Goal: Information Seeking & Learning: Learn about a topic

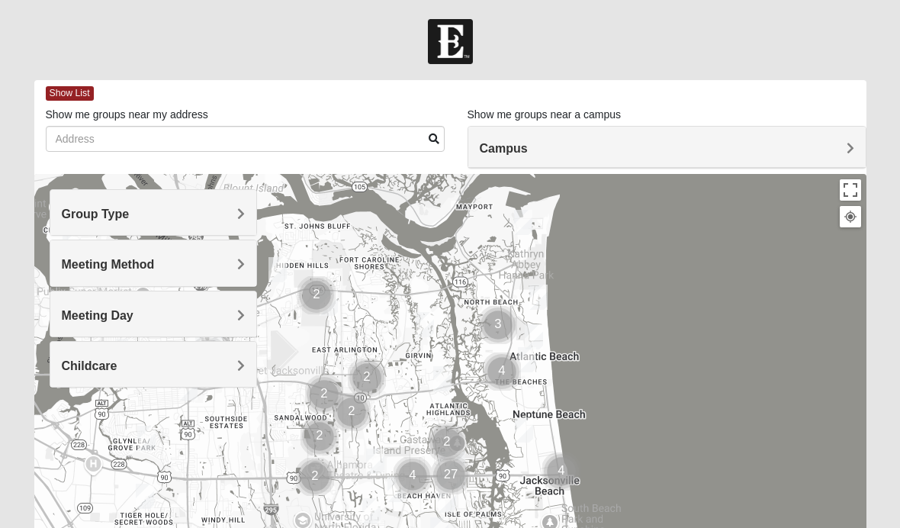
click at [85, 214] on span "Group Type" at bounding box center [96, 213] width 68 height 13
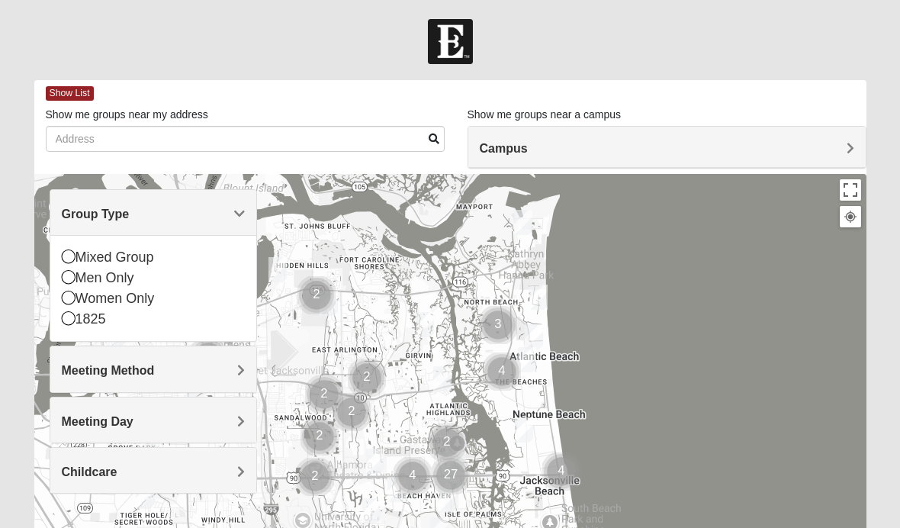
click at [72, 215] on span "Group Type" at bounding box center [96, 213] width 68 height 13
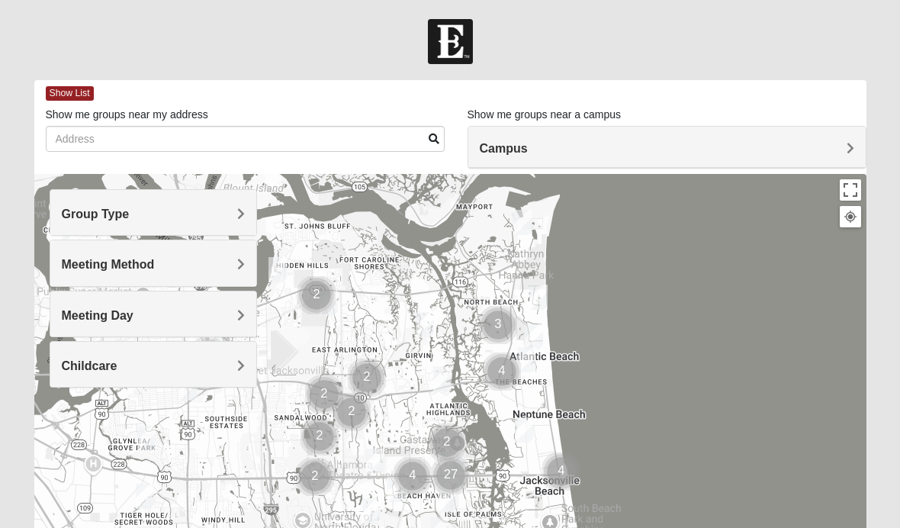
click at [82, 268] on span "Meeting Method" at bounding box center [108, 264] width 93 height 13
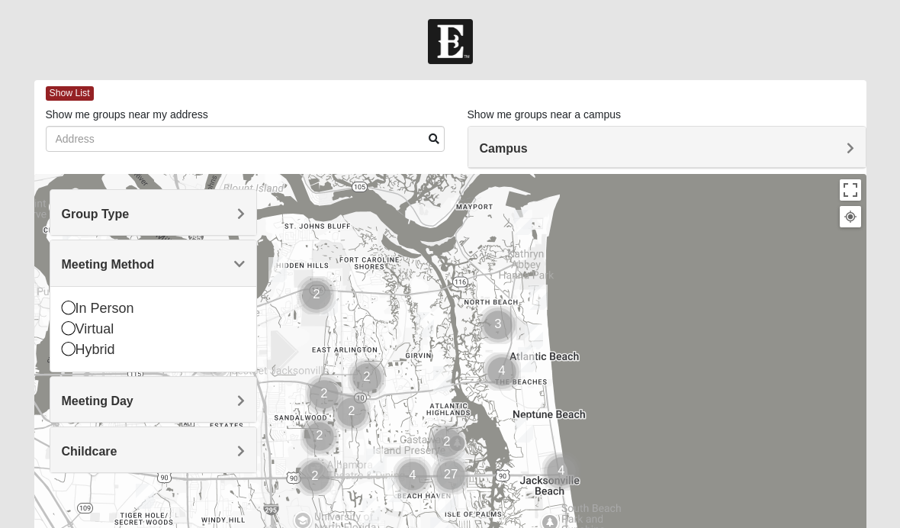
click at [72, 329] on icon at bounding box center [69, 328] width 14 height 14
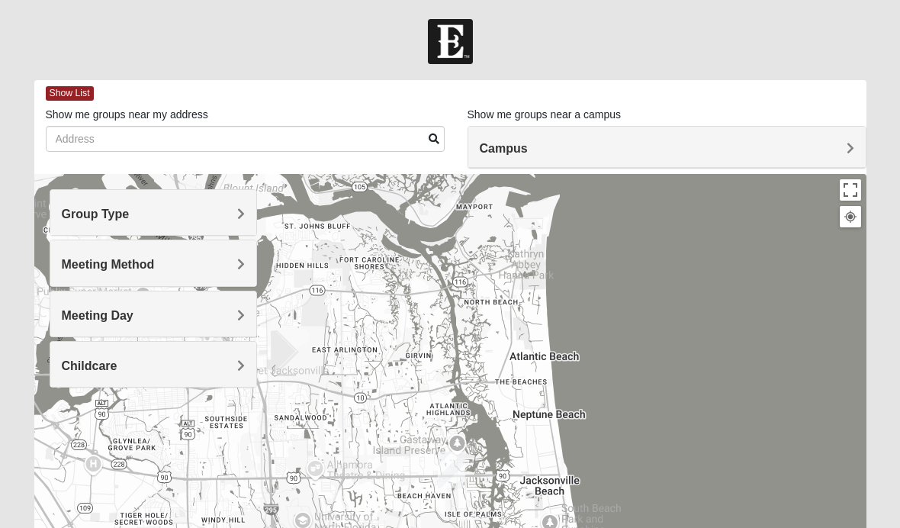
click at [814, 155] on h4 "Campus" at bounding box center [667, 148] width 374 height 14
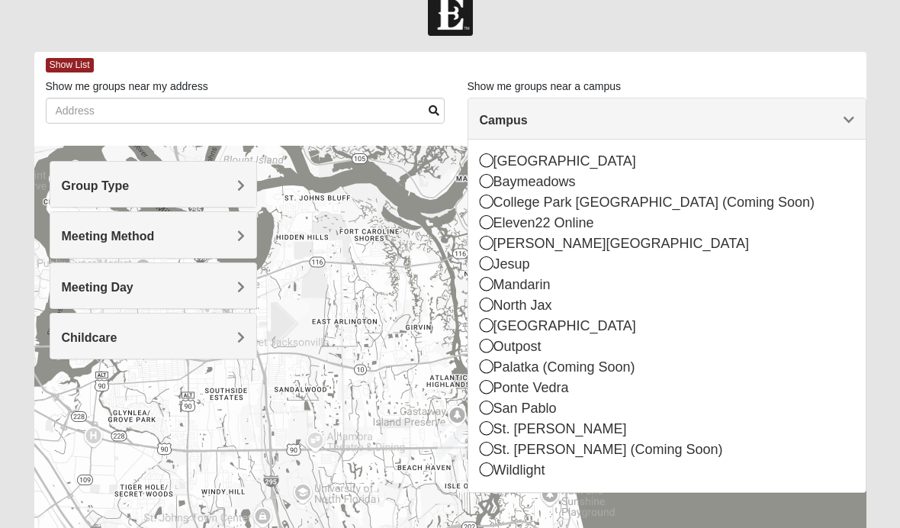
scroll to position [36, 0]
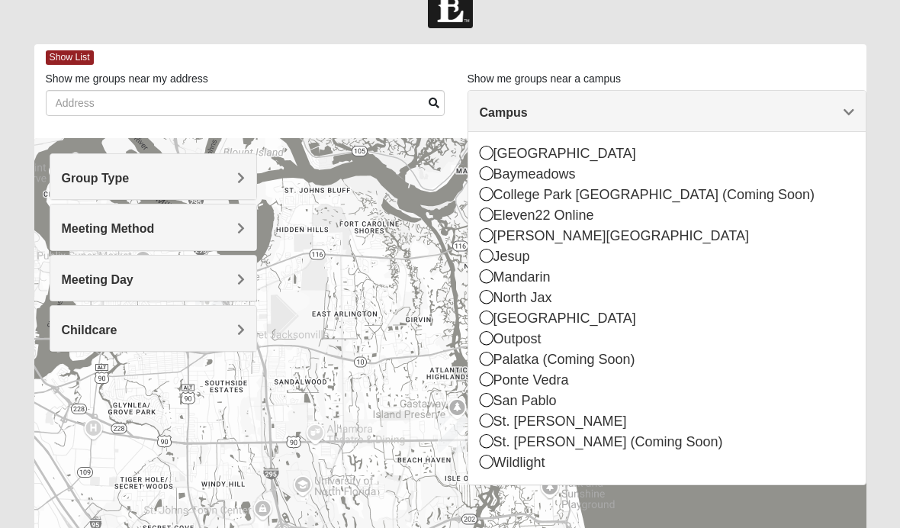
click at [808, 223] on div "Eleven22 Online" at bounding box center [667, 215] width 374 height 21
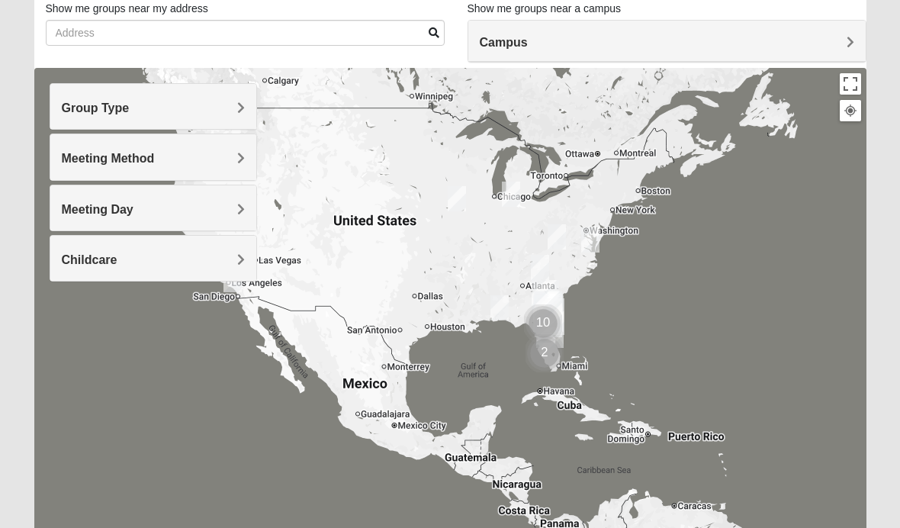
scroll to position [105, 0]
click at [74, 115] on span "Group Type" at bounding box center [96, 108] width 68 height 13
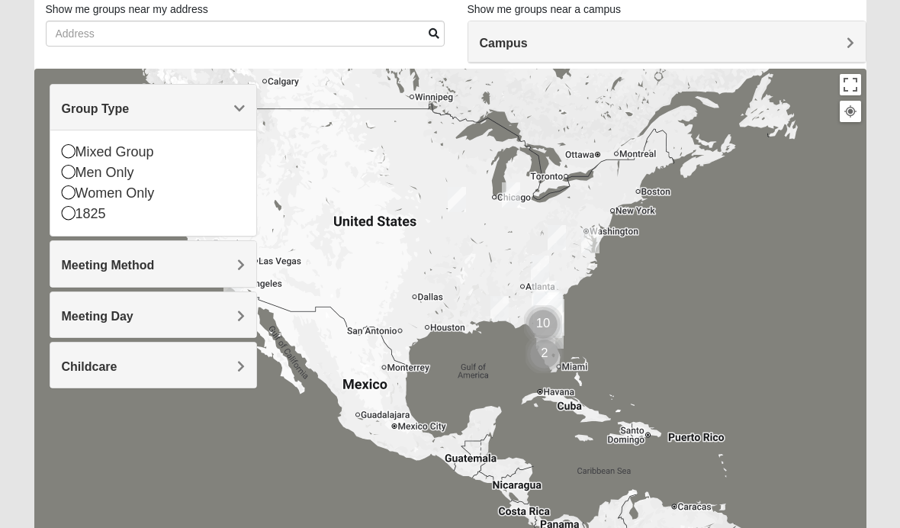
click at [66, 216] on icon at bounding box center [69, 213] width 14 height 14
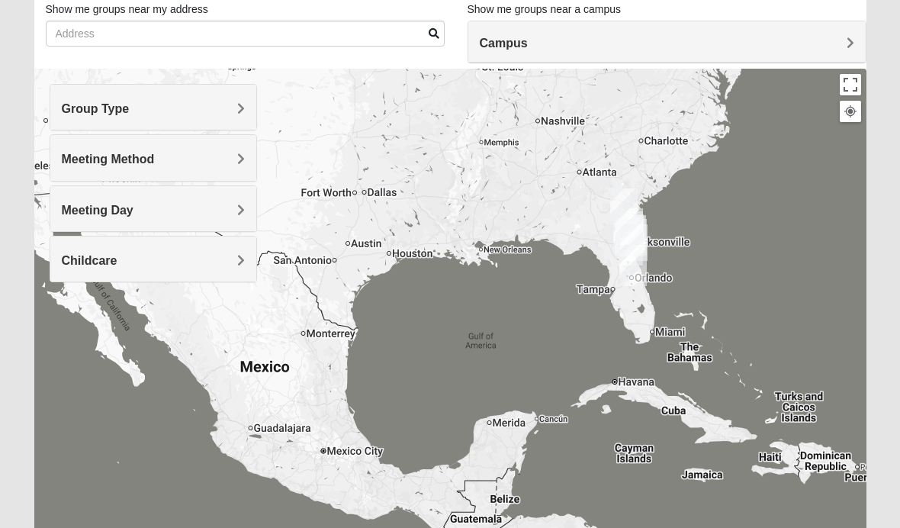
click at [71, 220] on div "Meeting Day" at bounding box center [153, 208] width 207 height 45
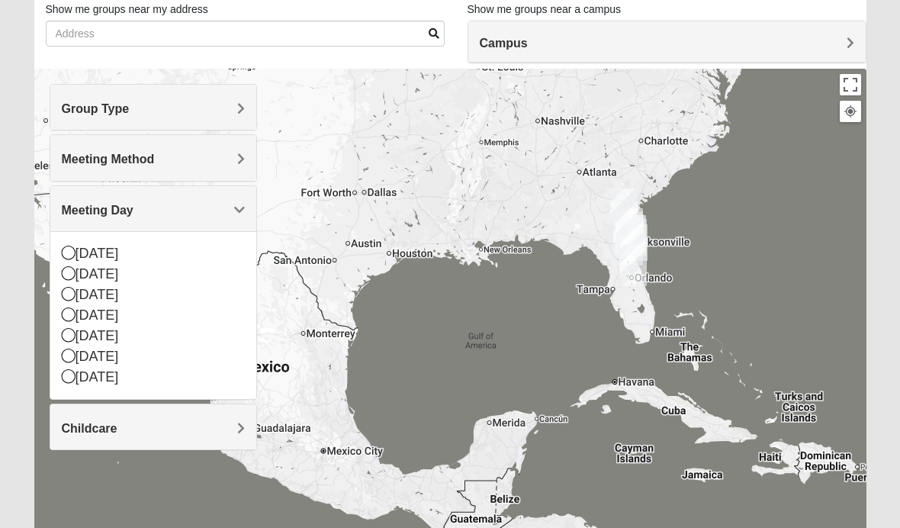
click at [83, 217] on div "Meeting Day" at bounding box center [153, 208] width 207 height 45
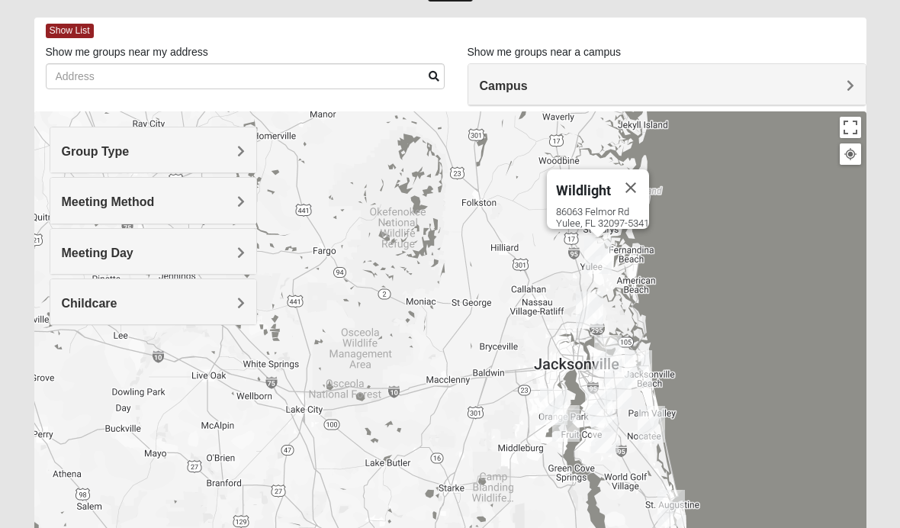
scroll to position [0, 0]
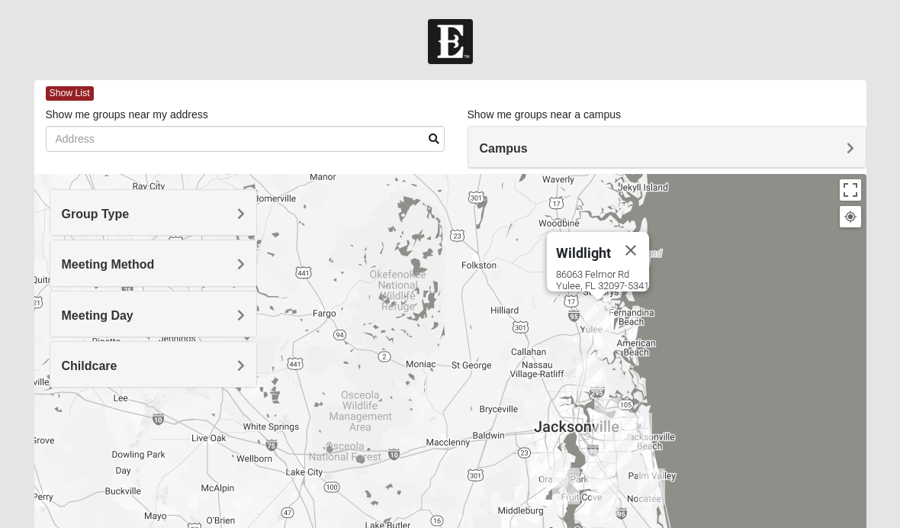
click at [587, 268] on div "[STREET_ADDRESS][PERSON_NAME]" at bounding box center [602, 279] width 93 height 23
click at [583, 245] on span "Wildlight" at bounding box center [583, 253] width 55 height 16
click at [585, 245] on span "Wildlight" at bounding box center [583, 253] width 55 height 16
click at [584, 245] on span "Wildlight" at bounding box center [583, 253] width 55 height 16
click at [586, 245] on span "Wildlight" at bounding box center [583, 253] width 55 height 16
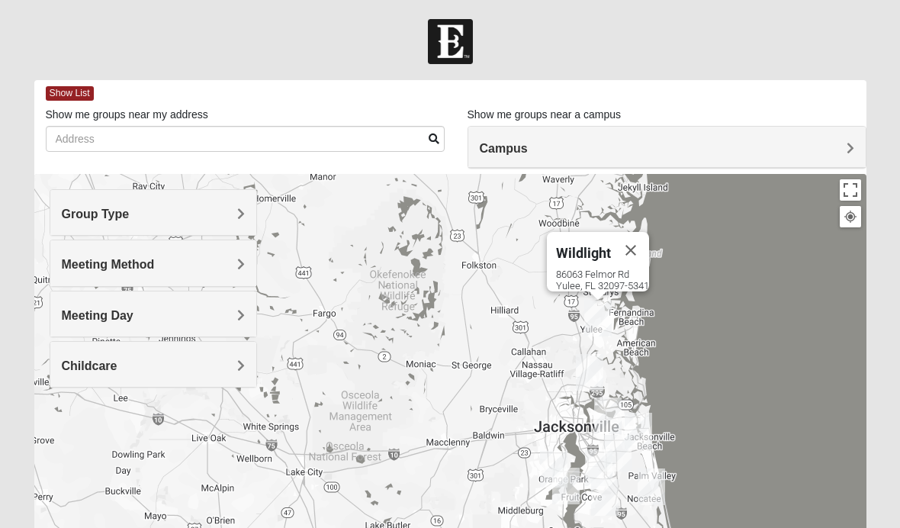
click at [586, 245] on span "Wildlight" at bounding box center [583, 253] width 55 height 16
click at [592, 245] on span "Wildlight" at bounding box center [583, 253] width 55 height 16
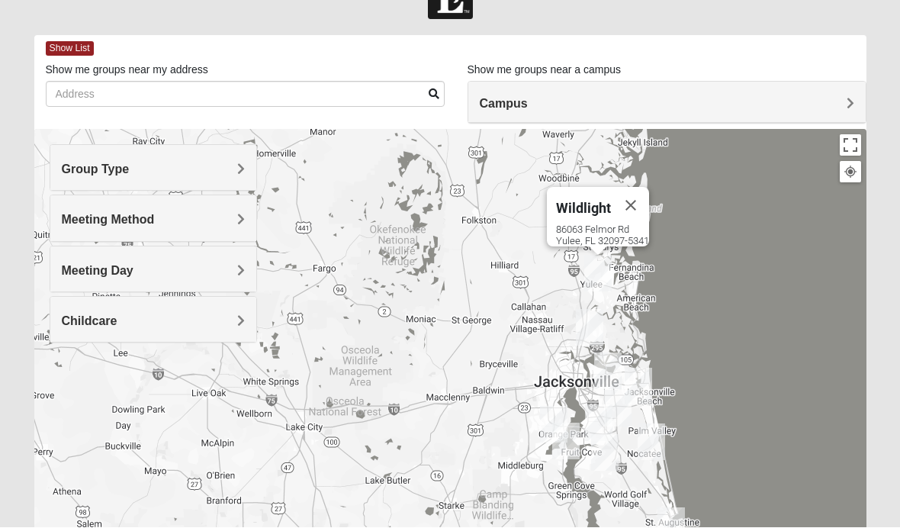
click at [76, 228] on div "Meeting Method" at bounding box center [153, 218] width 207 height 45
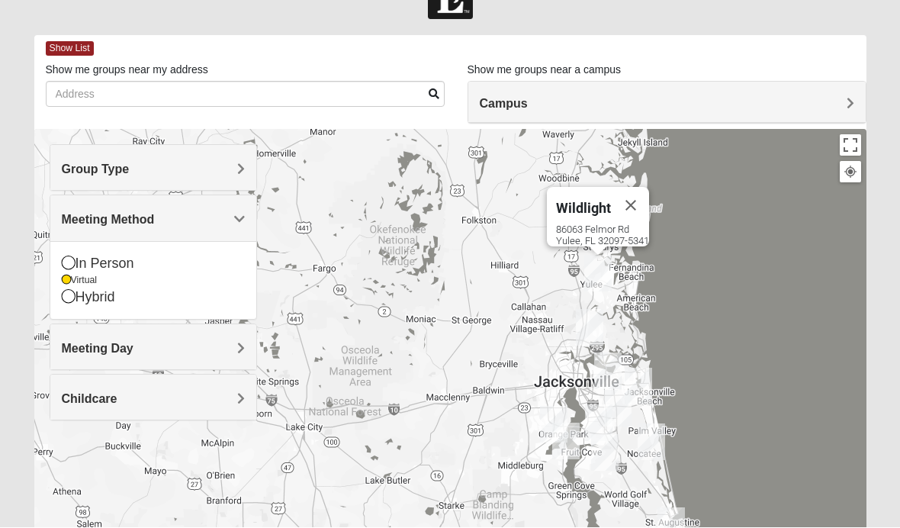
scroll to position [45, 0]
click at [69, 214] on span "Meeting Method" at bounding box center [108, 219] width 93 height 13
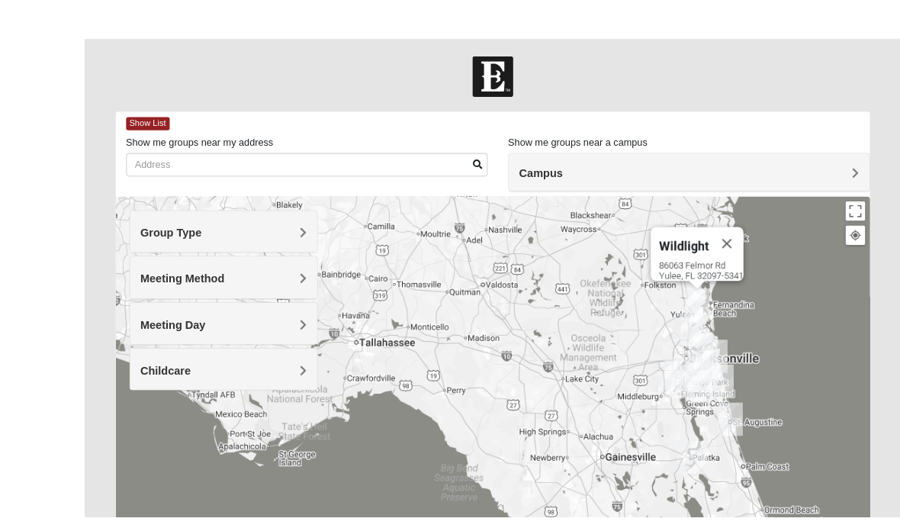
scroll to position [53, 0]
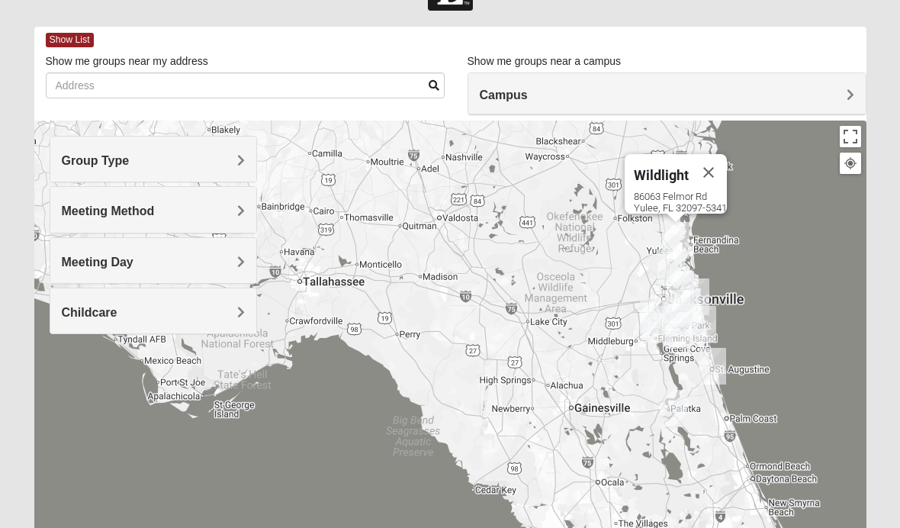
click at [657, 167] on span "Wildlight" at bounding box center [661, 175] width 55 height 16
